Goal: Task Accomplishment & Management: Manage account settings

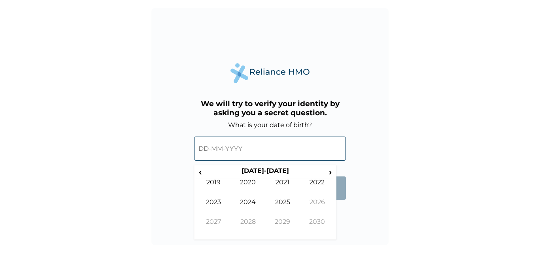
click at [222, 151] on input "text" at bounding box center [270, 149] width 152 height 24
click at [202, 173] on span "‹" at bounding box center [200, 172] width 8 height 10
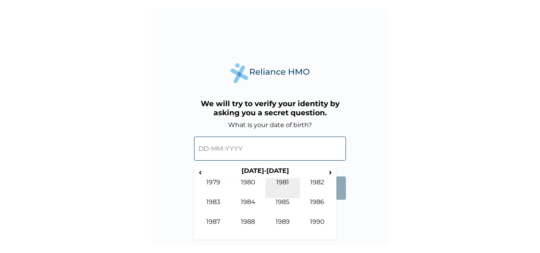
click at [278, 196] on td "1981" at bounding box center [282, 189] width 35 height 20
click at [202, 170] on span "‹" at bounding box center [200, 172] width 8 height 10
click at [330, 172] on span "›" at bounding box center [330, 172] width 9 height 10
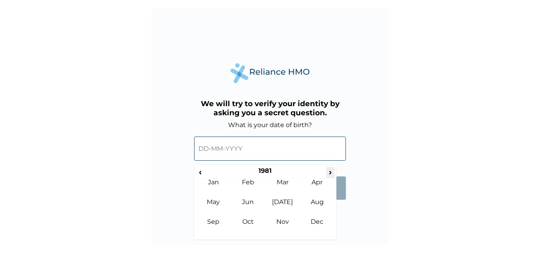
click at [330, 172] on span "›" at bounding box center [330, 172] width 9 height 10
click at [315, 220] on td "Dec" at bounding box center [317, 228] width 35 height 20
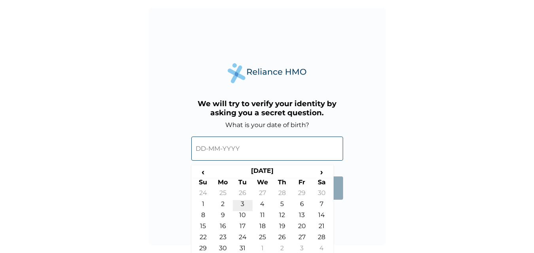
click at [241, 203] on td "3" at bounding box center [243, 205] width 20 height 11
type input "03-12-1985"
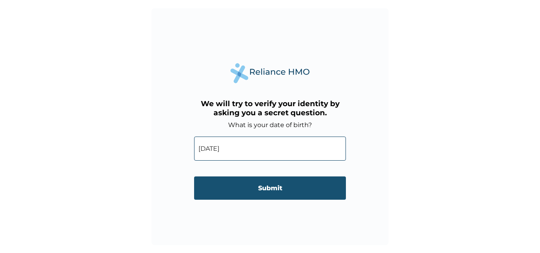
click at [256, 190] on input "Submit" at bounding box center [270, 188] width 152 height 23
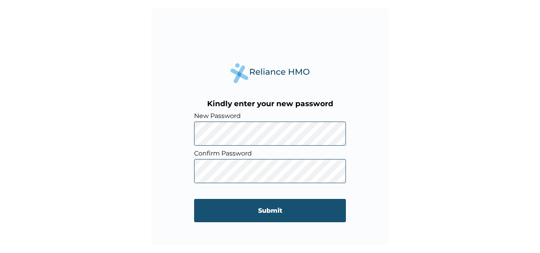
click at [265, 212] on input "Submit" at bounding box center [270, 210] width 152 height 23
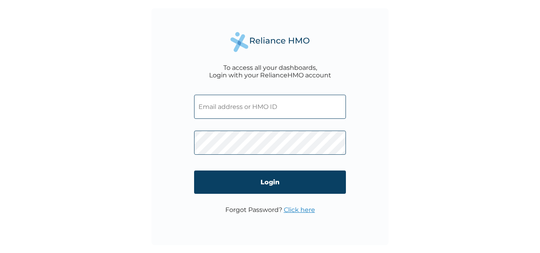
click at [265, 111] on input "text" at bounding box center [270, 107] width 152 height 24
type input "p"
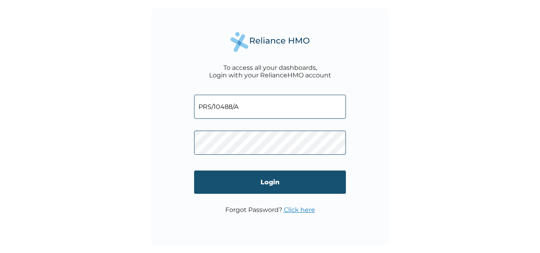
type input "PRS/10488/A"
click at [260, 180] on input "Login" at bounding box center [270, 182] width 152 height 23
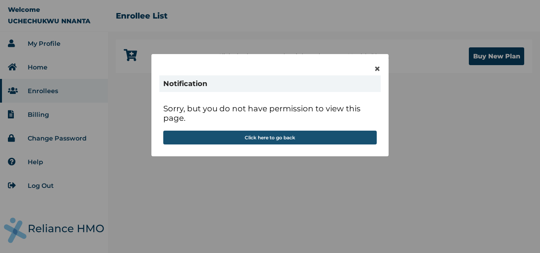
click at [317, 142] on button "Click here to go back" at bounding box center [269, 138] width 213 height 14
